Goal: Task Accomplishment & Management: Complete application form

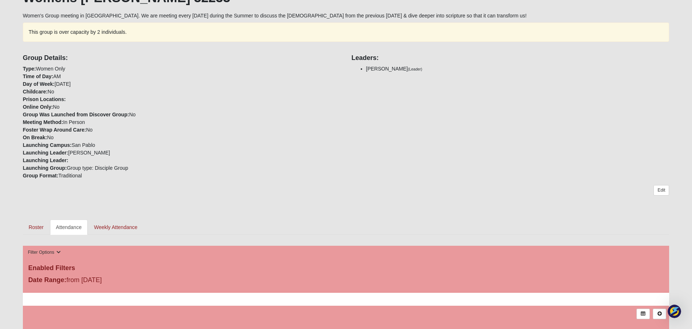
scroll to position [202, 0]
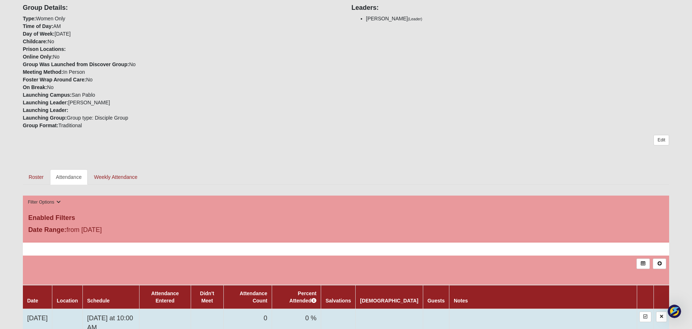
click at [191, 309] on td at bounding box center [165, 323] width 52 height 28
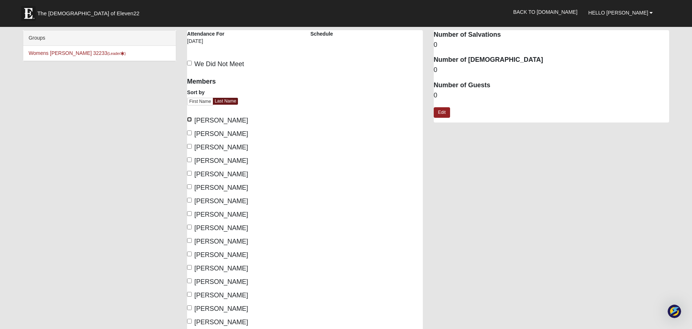
click at [190, 119] on input "[PERSON_NAME]" at bounding box center [189, 119] width 5 height 5
checkbox input "true"
click at [190, 146] on input "[PERSON_NAME]" at bounding box center [189, 146] width 5 height 5
checkbox input "true"
click at [187, 186] on input "[PERSON_NAME]" at bounding box center [189, 186] width 5 height 5
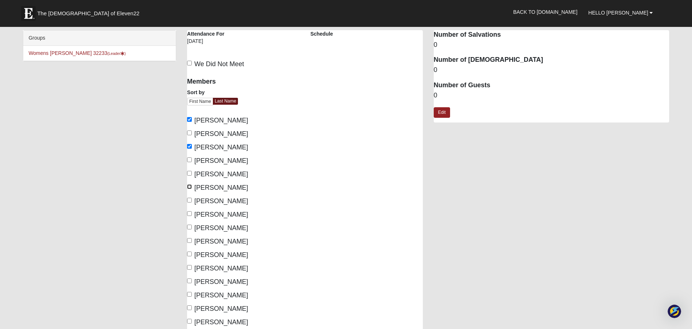
checkbox input "true"
click at [190, 308] on input "Turner, Megan" at bounding box center [189, 307] width 5 height 5
checkbox input "true"
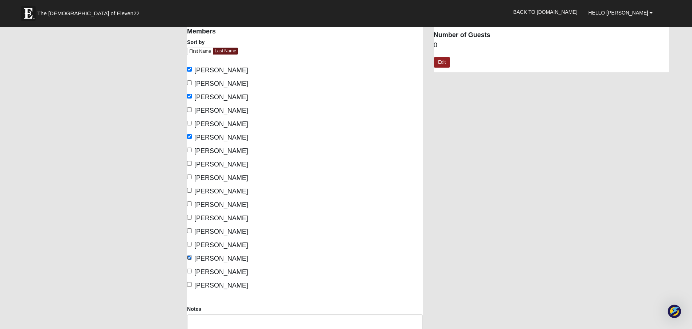
scroll to position [65, 0]
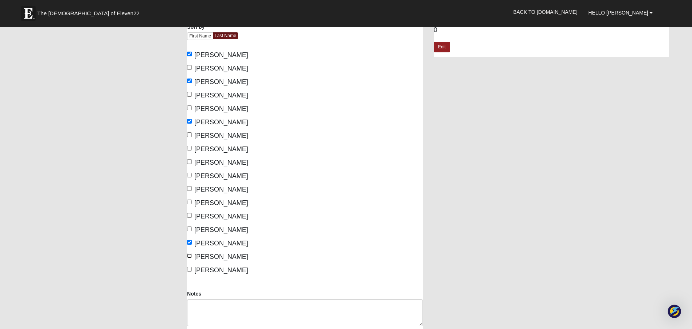
click at [191, 255] on input "Williams, Lindsey" at bounding box center [189, 255] width 5 height 5
checkbox input "true"
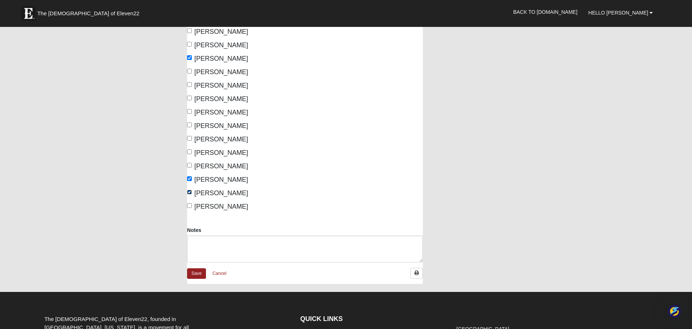
scroll to position [160, 0]
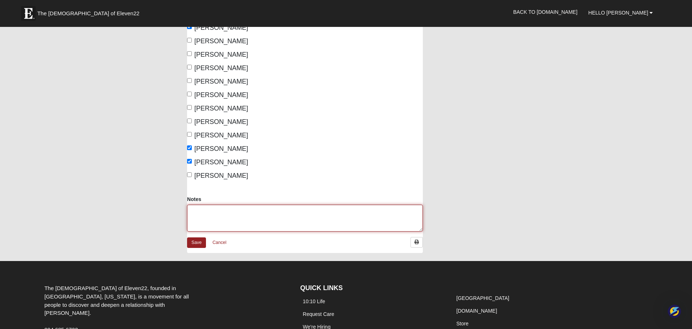
click at [222, 217] on textarea "Notes" at bounding box center [305, 218] width 236 height 27
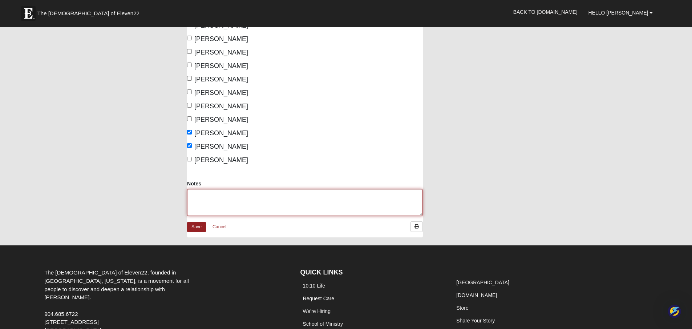
scroll to position [173, 0]
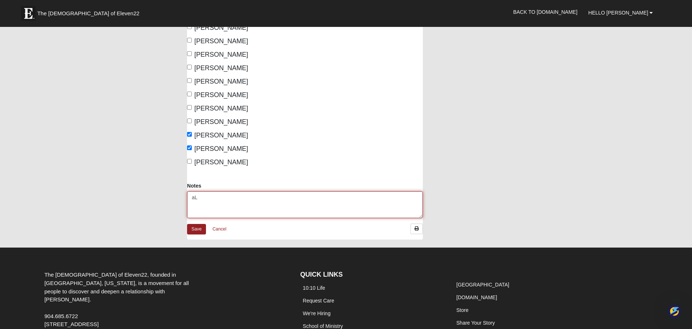
type textarea "a"
click at [242, 192] on textarea "A" at bounding box center [305, 204] width 236 height 27
type textarea "ONE GUEST: ALI"
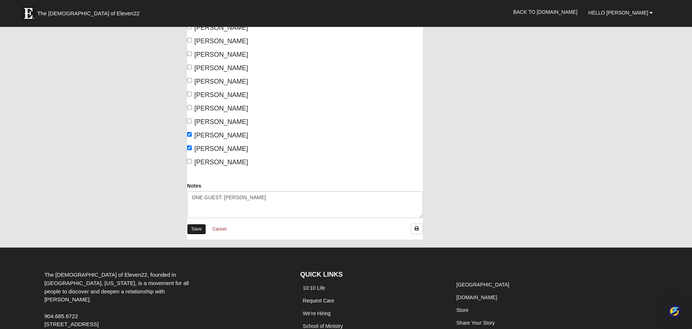
click at [189, 226] on link "Save" at bounding box center [196, 229] width 19 height 11
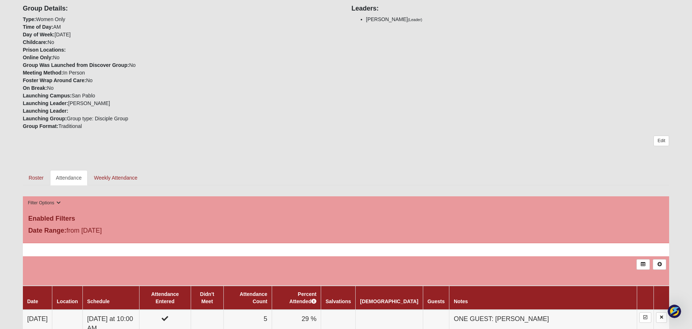
scroll to position [210, 0]
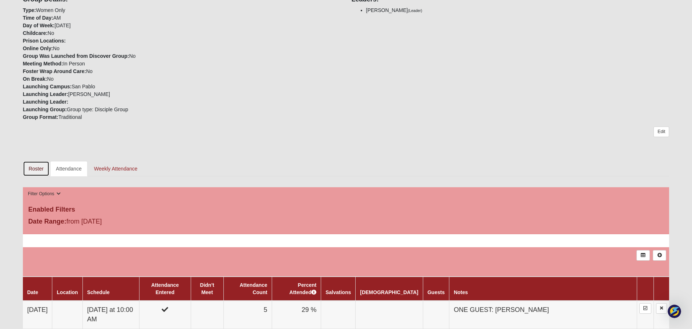
click at [39, 171] on link "Roster" at bounding box center [36, 168] width 27 height 15
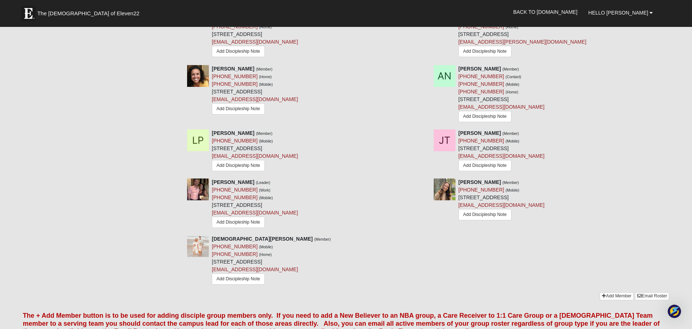
scroll to position [688, 0]
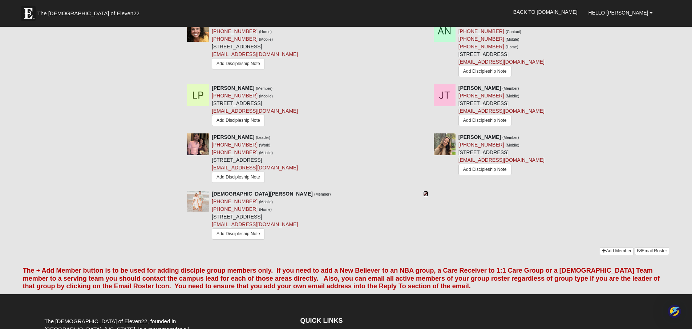
click at [425, 191] on icon at bounding box center [425, 193] width 5 height 5
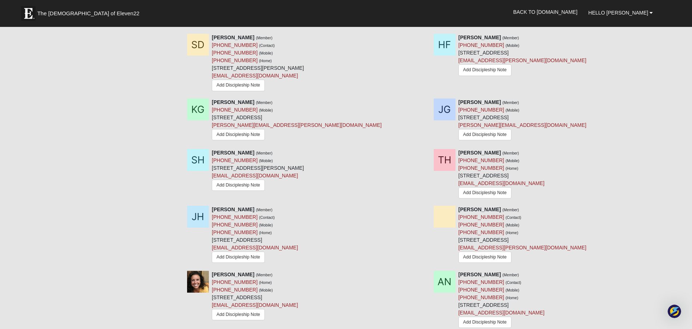
scroll to position [490, 0]
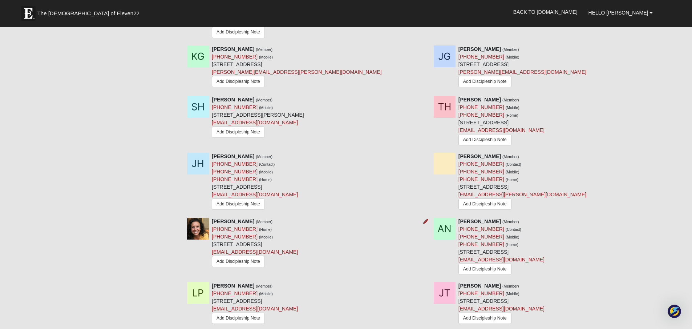
drag, startPoint x: 213, startPoint y: 237, endPoint x: 332, endPoint y: 235, distance: 119.2
click at [298, 235] on div "Heather Mullis (Member) (904) 718-5106 (Home) (904) 718-5106 (Mobile) 2182 Ospr…" at bounding box center [255, 243] width 86 height 51
click at [342, 264] on div "Heather Mullis (Member) (904) 718-5106 (Home) (904) 718-5106 (Mobile) 2182 Ospr…" at bounding box center [428, 250] width 493 height 64
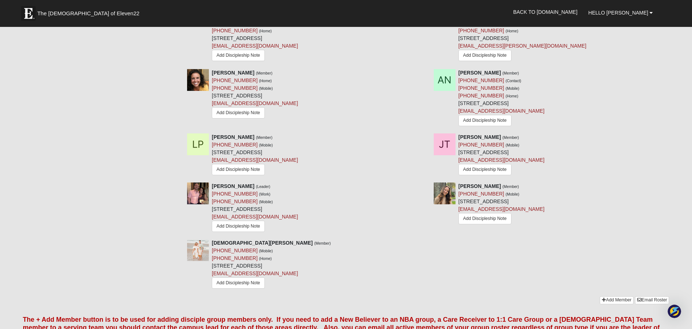
scroll to position [650, 0]
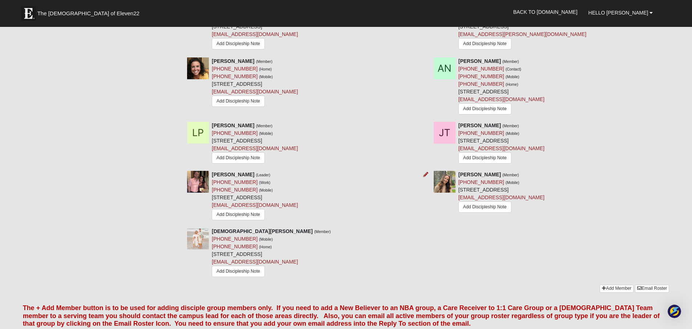
click at [201, 175] on img at bounding box center [198, 182] width 22 height 22
click at [196, 176] on img at bounding box center [198, 182] width 22 height 22
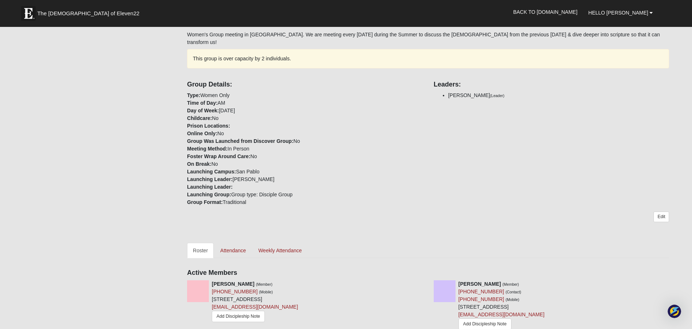
scroll to position [0, 0]
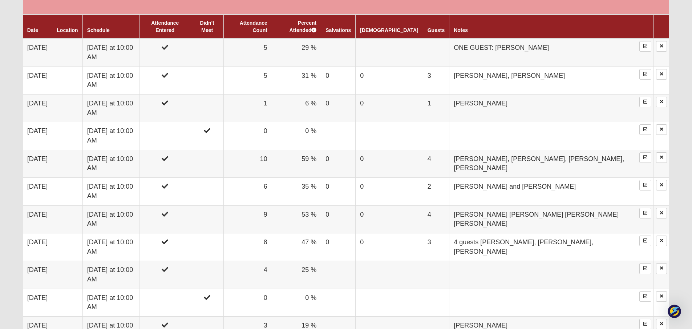
scroll to position [469, 0]
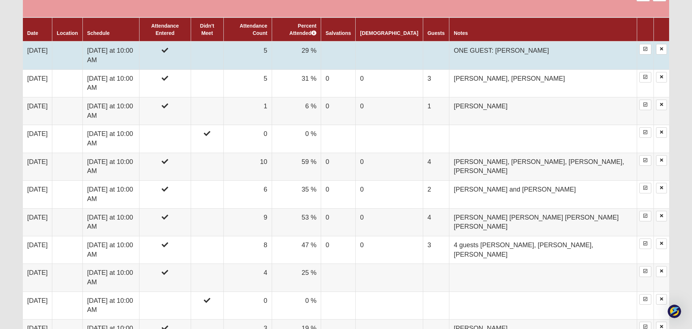
click at [443, 44] on td at bounding box center [436, 55] width 26 height 28
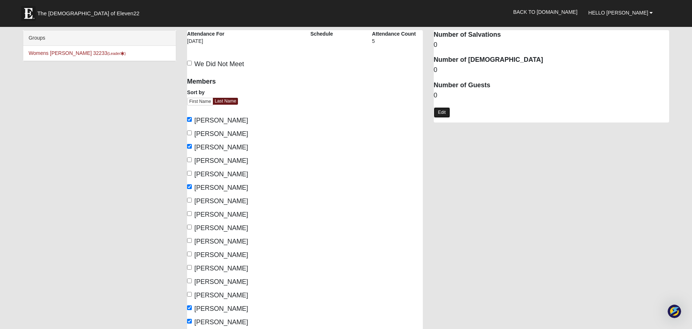
click at [445, 110] on link "Edit" at bounding box center [442, 112] width 16 height 11
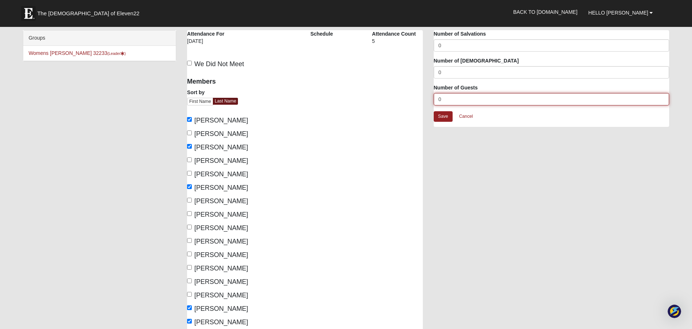
click at [446, 97] on input "0" at bounding box center [552, 99] width 236 height 12
type input "1"
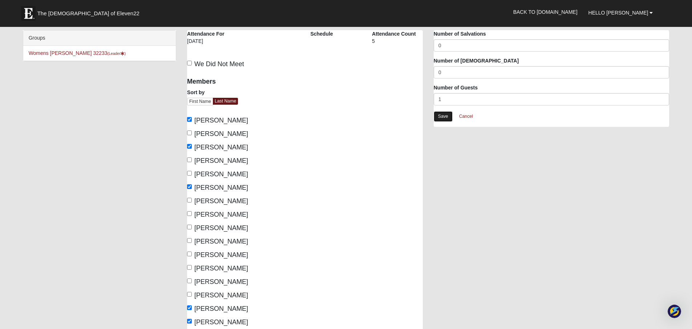
click at [445, 116] on link "Save" at bounding box center [443, 116] width 19 height 11
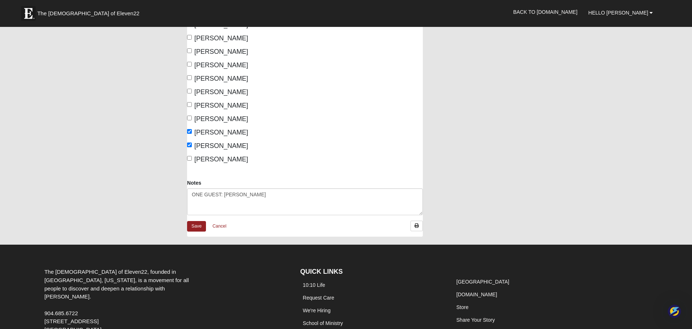
scroll to position [196, 0]
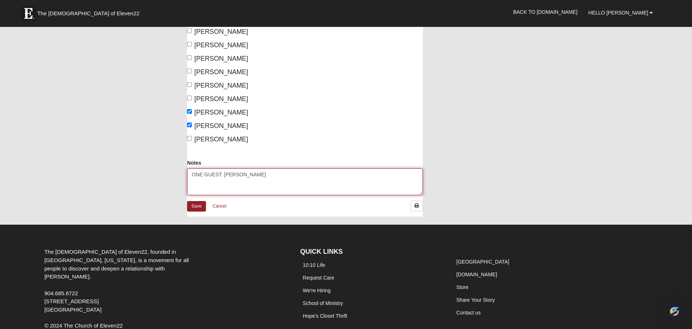
click at [237, 174] on textarea "ONE GUEST: ALI" at bounding box center [305, 181] width 236 height 27
type textarea "ONE GUEST: [PERSON_NAME]"
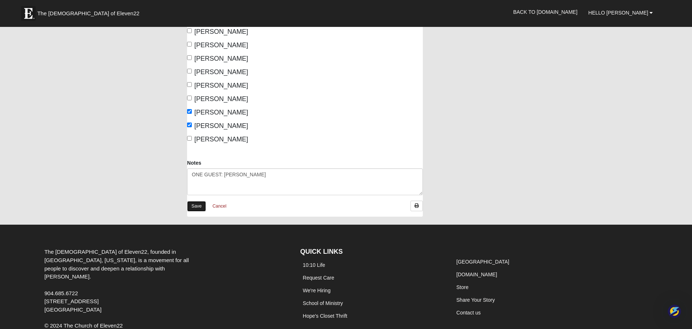
click at [203, 205] on link "Save" at bounding box center [196, 206] width 19 height 11
